Goal: Task Accomplishment & Management: Use online tool/utility

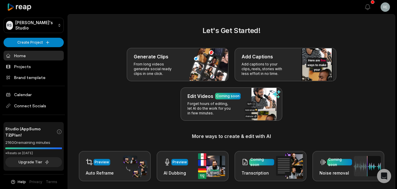
click at [261, 65] on p "Add captions to your clips, reels, stories with less effort in no time." at bounding box center [265, 69] width 46 height 14
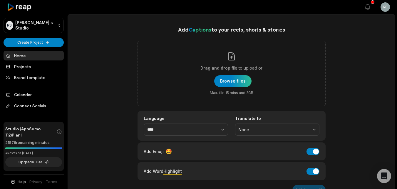
click at [238, 81] on div "button" at bounding box center [232, 81] width 37 height 12
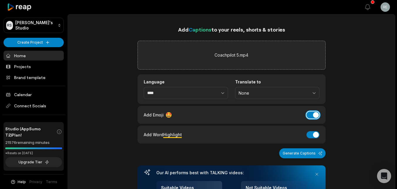
click at [312, 117] on button "Add Emoji" at bounding box center [313, 114] width 13 height 7
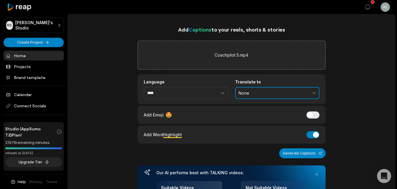
click at [318, 93] on button "None" at bounding box center [277, 93] width 84 height 12
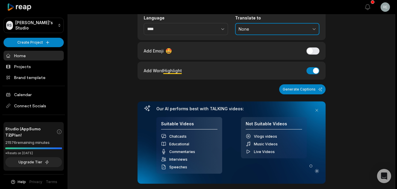
scroll to position [65, 0]
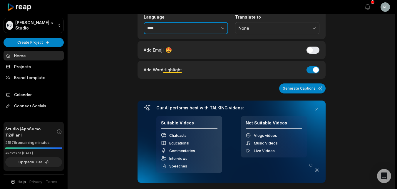
click at [222, 27] on icon "button" at bounding box center [223, 28] width 6 height 6
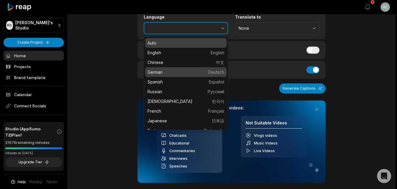
type input "******"
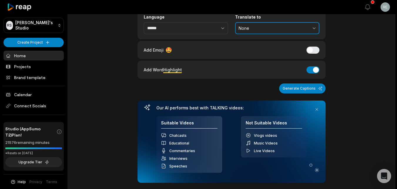
click at [258, 28] on span "None" at bounding box center [273, 28] width 69 height 5
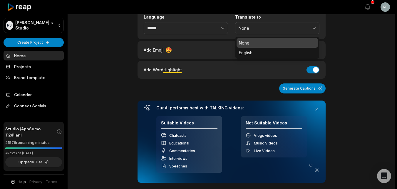
click at [339, 46] on div "Add Captions to your reels, shorts & stories Coachpilot 5.mp4 Language ****** T…" at bounding box center [231, 132] width 327 height 343
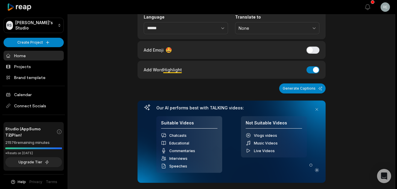
click at [315, 89] on button "Generate Captions" at bounding box center [302, 88] width 46 height 10
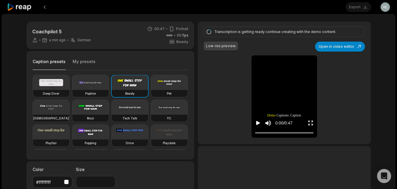
click at [51, 80] on video at bounding box center [51, 82] width 36 height 15
click at [351, 47] on button "Open in video editor" at bounding box center [340, 46] width 50 height 10
click at [54, 82] on video at bounding box center [51, 82] width 36 height 15
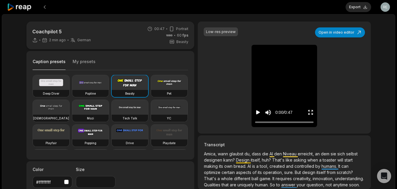
click at [60, 83] on video at bounding box center [51, 82] width 36 height 15
type input "**"
click at [351, 32] on button "Open in video editor" at bounding box center [340, 32] width 50 height 10
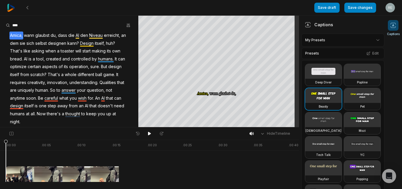
click at [23, 47] on span "That's" at bounding box center [16, 51] width 14 height 8
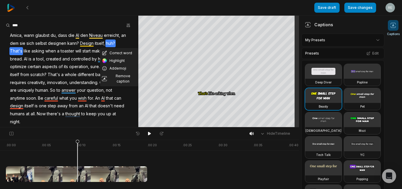
click at [113, 113] on div "Correct word Highlight Add emoji Remove caption Amica, [PERSON_NAME] glaubst du…" at bounding box center [69, 78] width 138 height 94
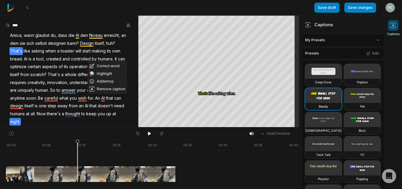
click at [113, 113] on div "Correct word Highlight Add emoji Remove caption Amica, [PERSON_NAME] glaubst du…" at bounding box center [69, 78] width 138 height 94
click at [113, 117] on div "Correct word Highlight Add emoji Remove caption Amica, [PERSON_NAME] glaubst du…" at bounding box center [69, 78] width 138 height 94
click at [95, 89] on div "Correct word Highlight Add emoji Remove caption Amica, [PERSON_NAME] glaubst du…" at bounding box center [69, 78] width 138 height 94
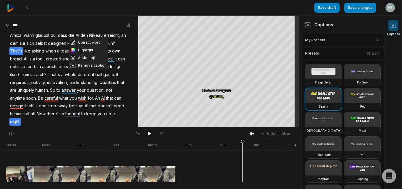
click at [93, 41] on button "Correct word" at bounding box center [89, 43] width 40 height 8
click at [94, 41] on span "itself," at bounding box center [99, 43] width 11 height 8
